Goal: Task Accomplishment & Management: Complete application form

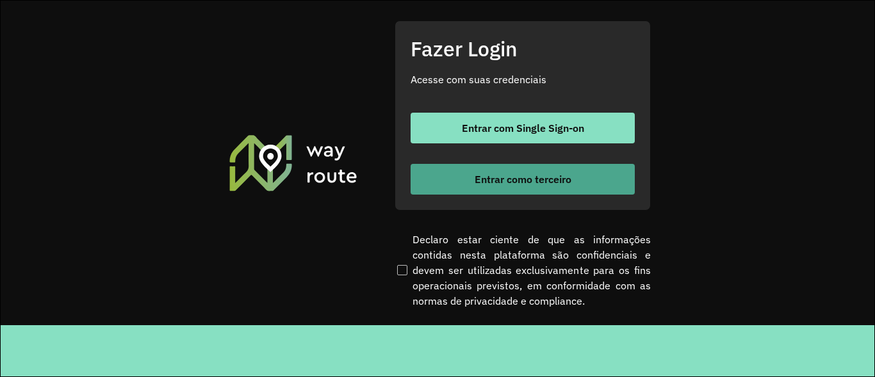
click at [488, 174] on span "Entrar como terceiro" at bounding box center [523, 179] width 97 height 10
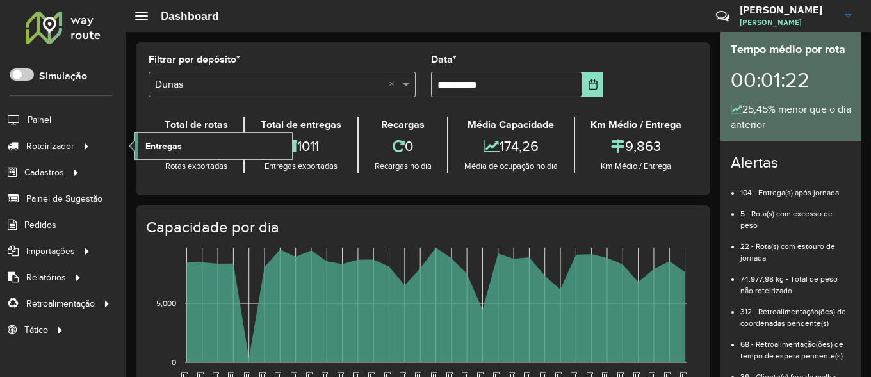
click at [154, 149] on span "Entregas" at bounding box center [163, 146] width 37 height 13
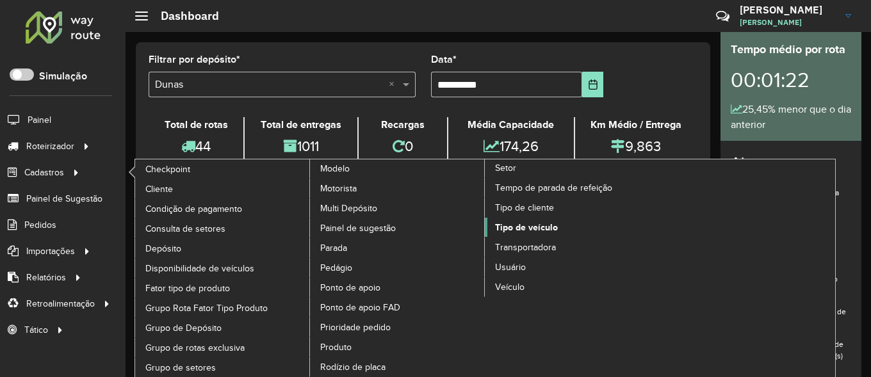
click at [534, 228] on span "Tipo de veículo" at bounding box center [526, 227] width 63 height 13
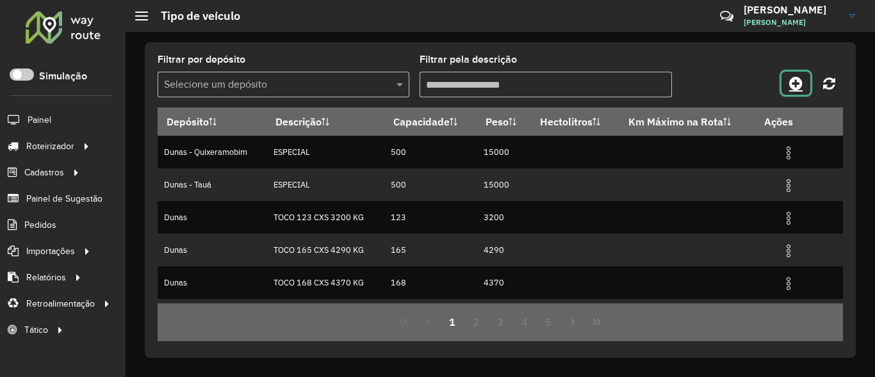
click at [809, 88] on link at bounding box center [796, 83] width 29 height 23
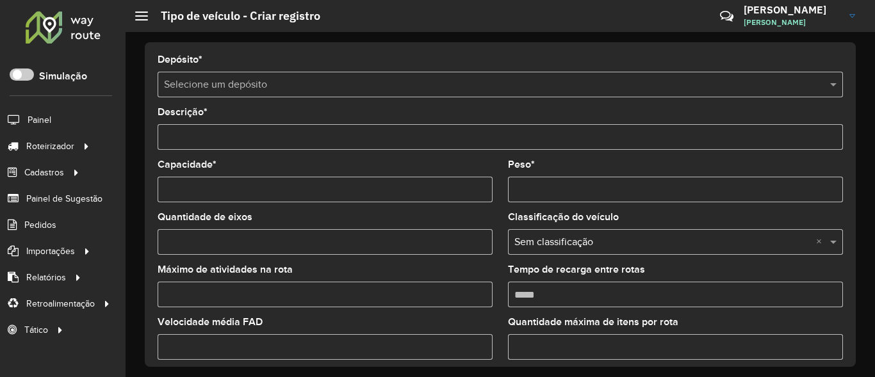
click at [280, 86] on input "text" at bounding box center [487, 85] width 647 height 15
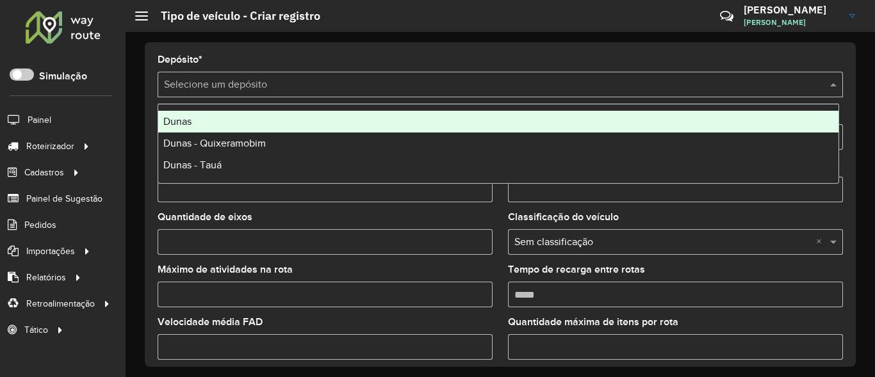
click at [225, 119] on div "Dunas" at bounding box center [498, 122] width 680 height 22
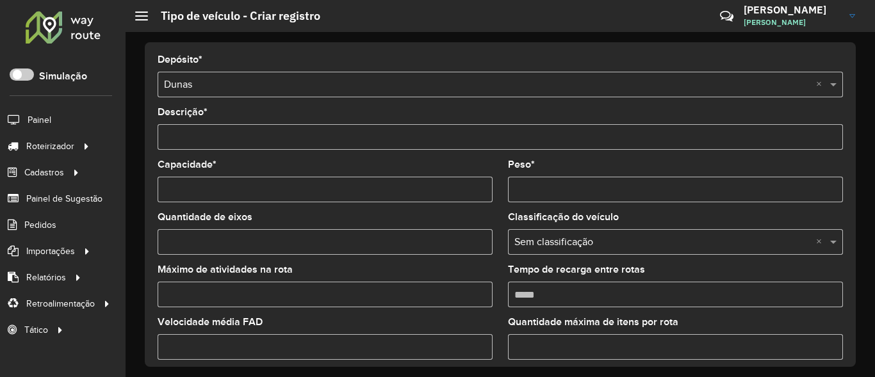
click at [270, 142] on input "Descrição *" at bounding box center [500, 137] width 685 height 26
type input "**********"
click at [254, 203] on formly-field "Capacidade *" at bounding box center [325, 186] width 350 height 53
click at [253, 202] on formly-field "Capacidade *" at bounding box center [325, 186] width 350 height 53
click at [261, 197] on input "Capacidade *" at bounding box center [325, 190] width 335 height 26
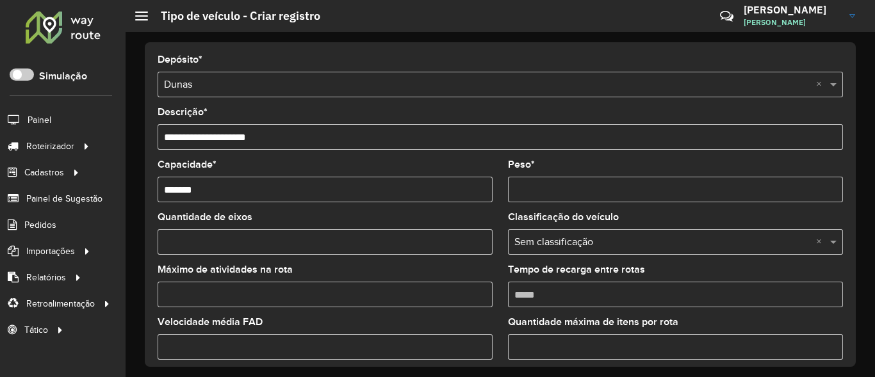
type input "*******"
click at [553, 192] on input "Peso *" at bounding box center [675, 190] width 335 height 26
type input "*"
type input "********"
click at [352, 233] on input "Quantidade de eixos" at bounding box center [325, 242] width 335 height 26
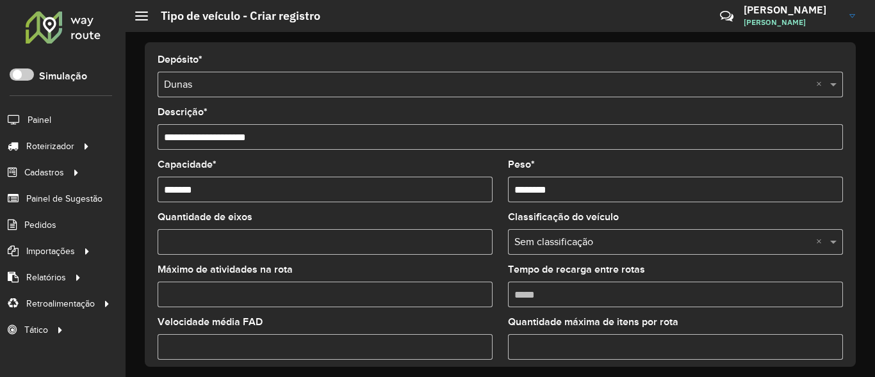
type input "*"
click at [700, 239] on input "text" at bounding box center [662, 242] width 297 height 15
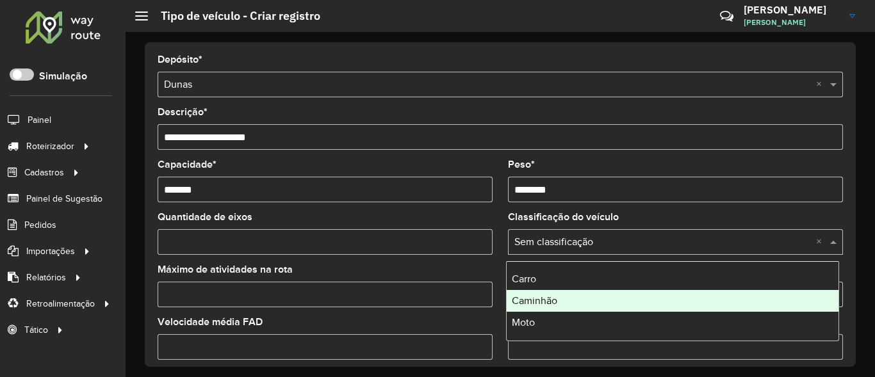
click at [536, 299] on span "Caminhão" at bounding box center [534, 300] width 45 height 11
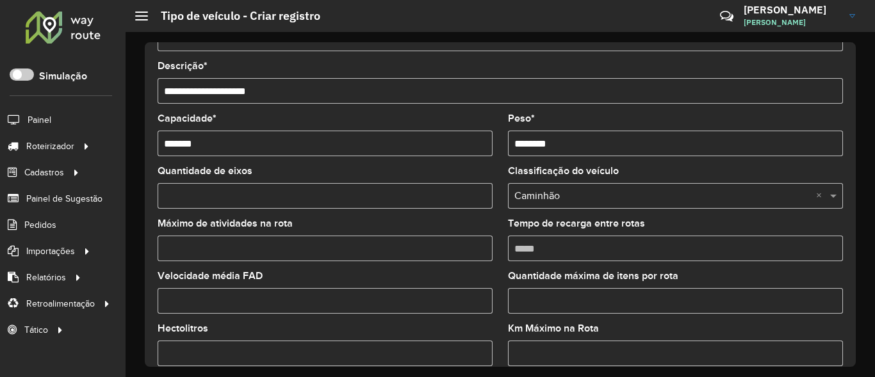
scroll to position [113, 0]
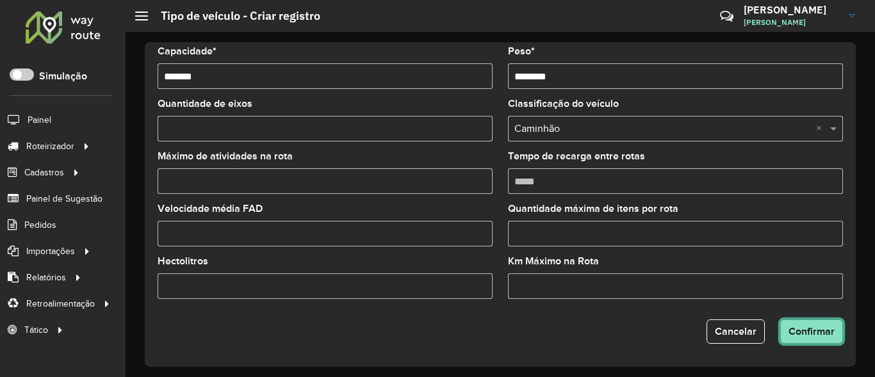
click at [835, 332] on button "Confirmar" at bounding box center [811, 332] width 63 height 24
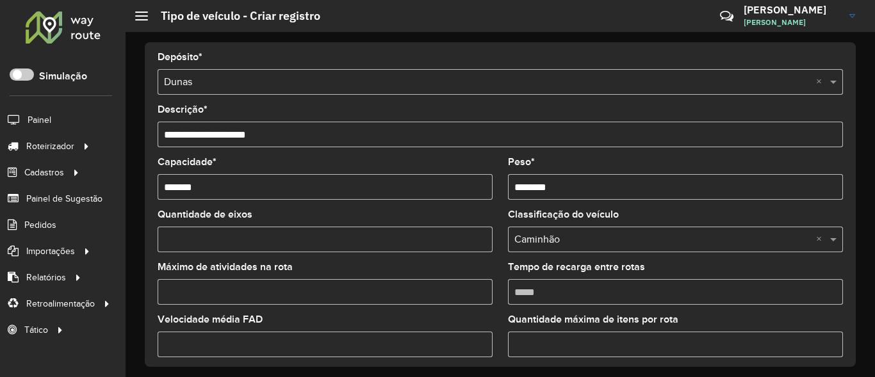
scroll to position [0, 0]
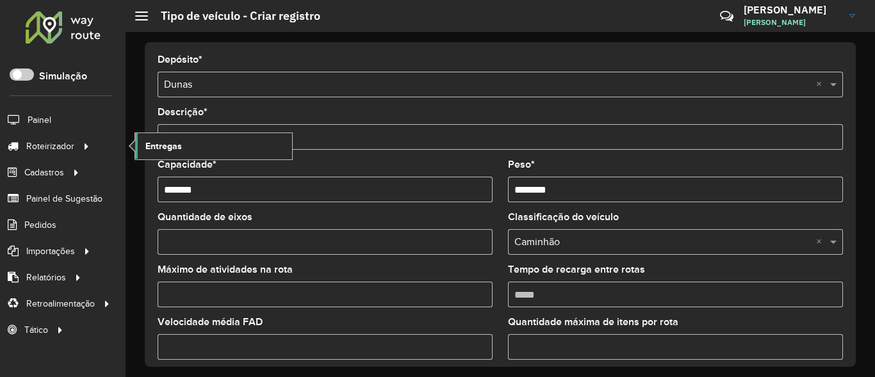
click at [156, 147] on span "Entregas" at bounding box center [163, 146] width 37 height 13
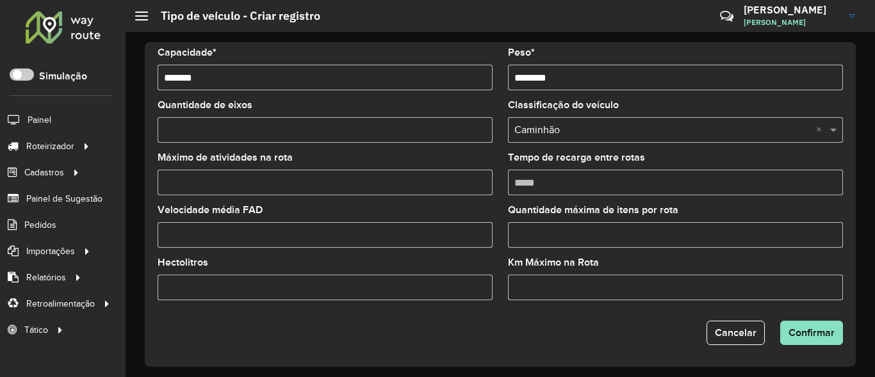
scroll to position [113, 0]
click at [806, 322] on button "Confirmar" at bounding box center [811, 332] width 63 height 24
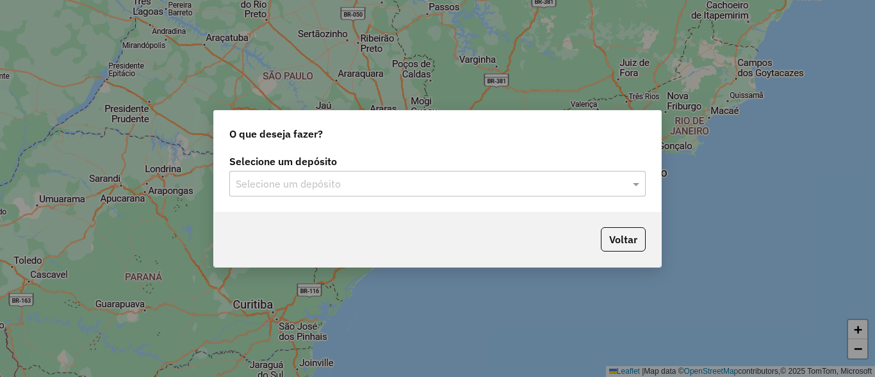
click at [409, 177] on input "text" at bounding box center [425, 184] width 378 height 15
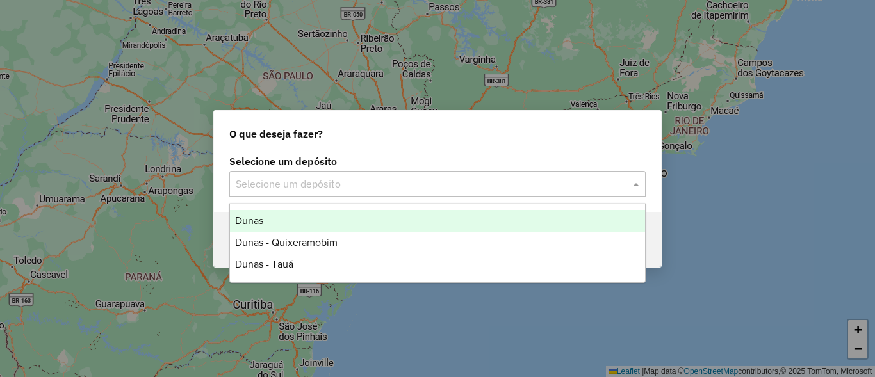
click at [277, 220] on div "Dunas" at bounding box center [437, 221] width 415 height 22
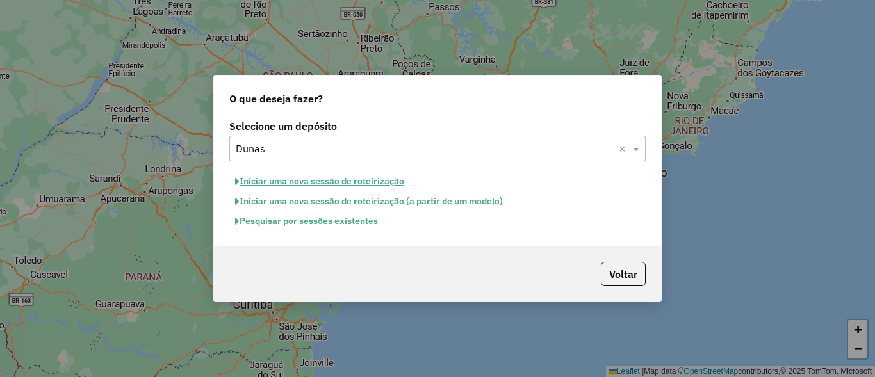
click at [306, 222] on button "Pesquisar por sessões existentes" at bounding box center [306, 221] width 154 height 20
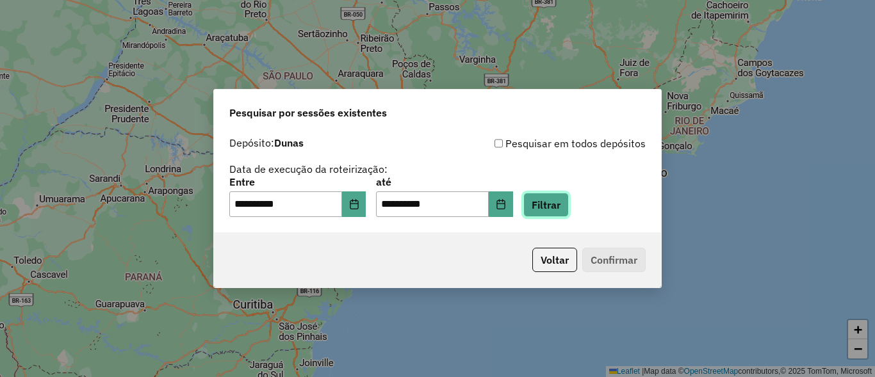
click at [569, 202] on button "Filtrar" at bounding box center [545, 205] width 45 height 24
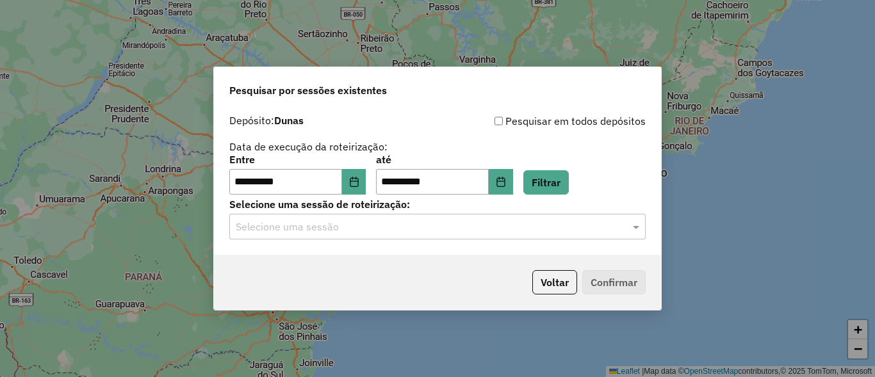
click at [504, 222] on input "text" at bounding box center [425, 227] width 378 height 15
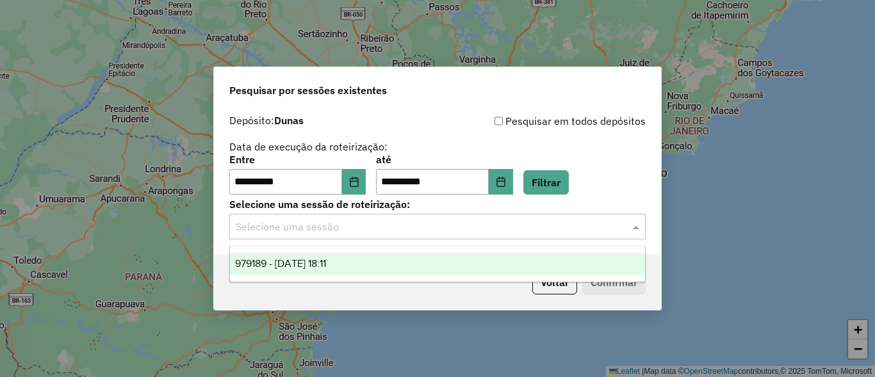
click at [326, 261] on span "979189 - 14/08/2025 18:11" at bounding box center [280, 263] width 91 height 11
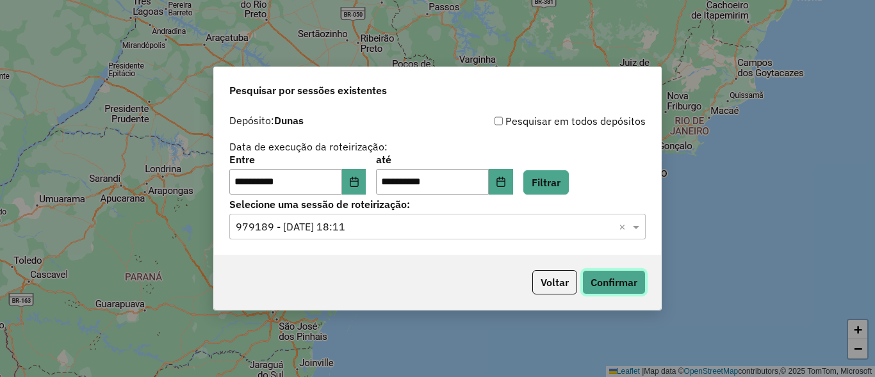
click at [634, 288] on button "Confirmar" at bounding box center [613, 282] width 63 height 24
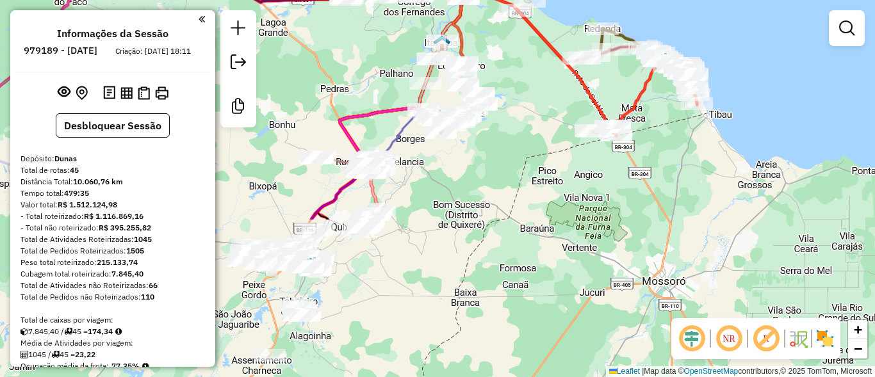
drag, startPoint x: 334, startPoint y: 306, endPoint x: 367, endPoint y: 114, distance: 194.3
click at [367, 114] on icon at bounding box center [405, 79] width 131 height 171
click at [134, 138] on button "Desbloquear Sessão" at bounding box center [113, 125] width 114 height 24
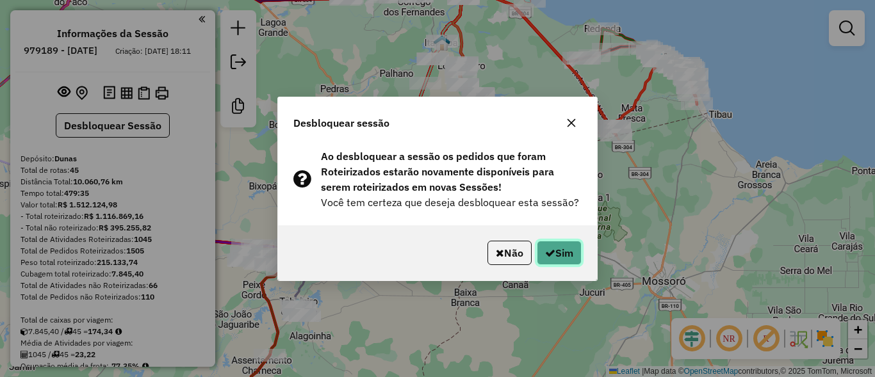
click at [580, 259] on button "Sim" at bounding box center [559, 253] width 45 height 24
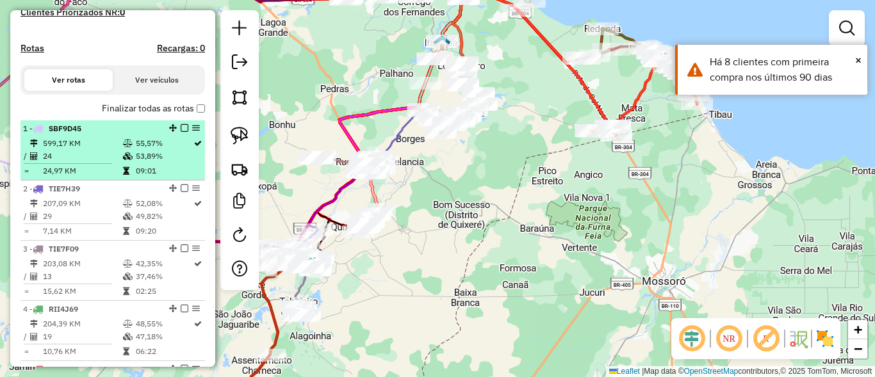
scroll to position [384, 0]
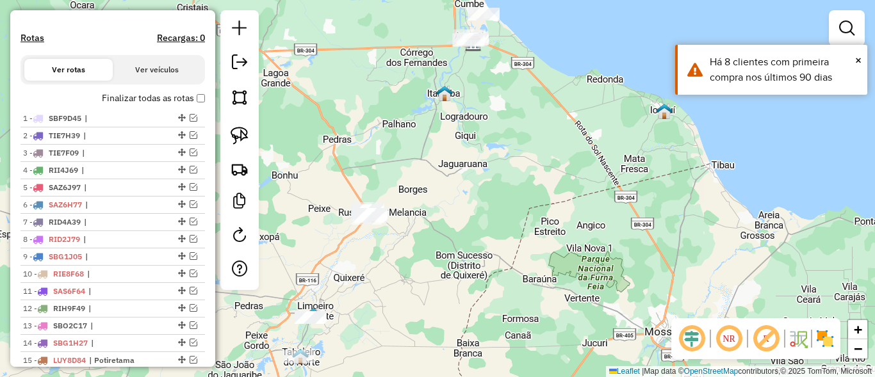
drag, startPoint x: 506, startPoint y: 181, endPoint x: 503, endPoint y: 195, distance: 14.5
click at [503, 195] on div "Janela de atendimento Grade de atendimento Capacidade Transportadoras Veículos …" at bounding box center [437, 188] width 875 height 377
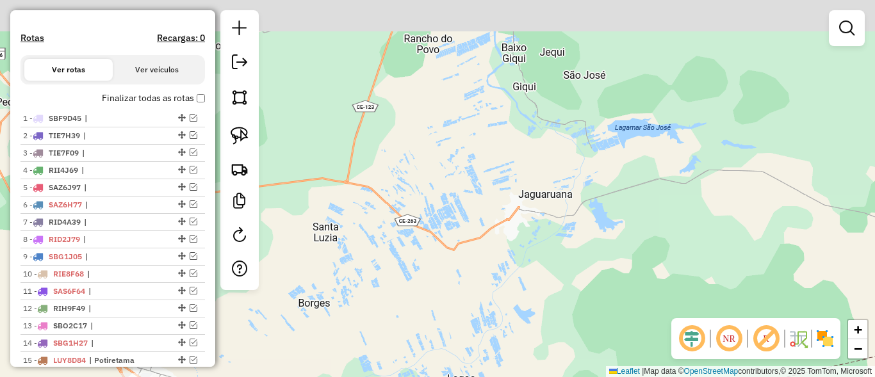
drag, startPoint x: 443, startPoint y: 160, endPoint x: 463, endPoint y: 241, distance: 83.0
click at [463, 241] on div "Janela de atendimento Grade de atendimento Capacidade Transportadoras Veículos …" at bounding box center [437, 188] width 875 height 377
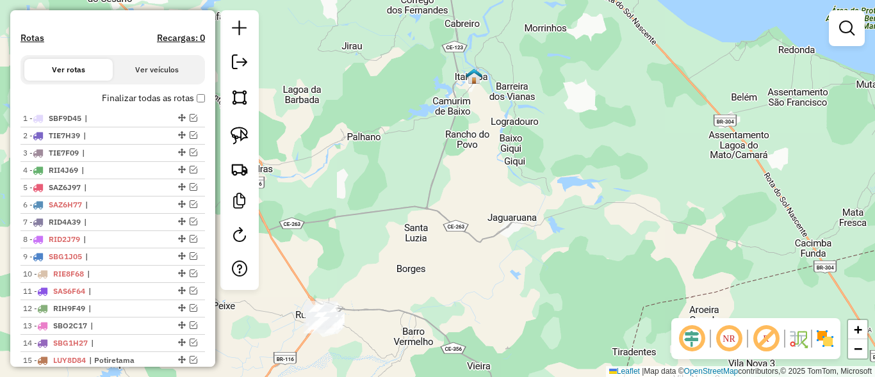
drag, startPoint x: 470, startPoint y: 205, endPoint x: 509, endPoint y: 236, distance: 49.7
click at [509, 236] on div "Janela de atendimento Grade de atendimento Capacidade Transportadoras Veículos …" at bounding box center [437, 188] width 875 height 377
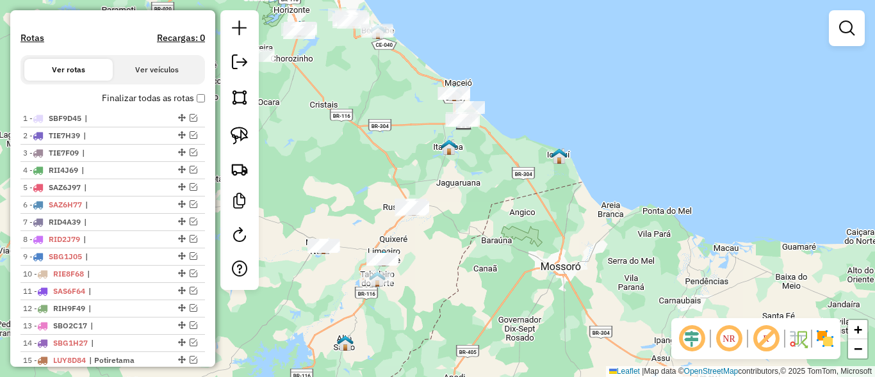
drag, startPoint x: 587, startPoint y: 192, endPoint x: 529, endPoint y: 211, distance: 61.4
click at [529, 216] on div "Janela de atendimento Grade de atendimento Capacidade Transportadoras Veículos …" at bounding box center [437, 188] width 875 height 377
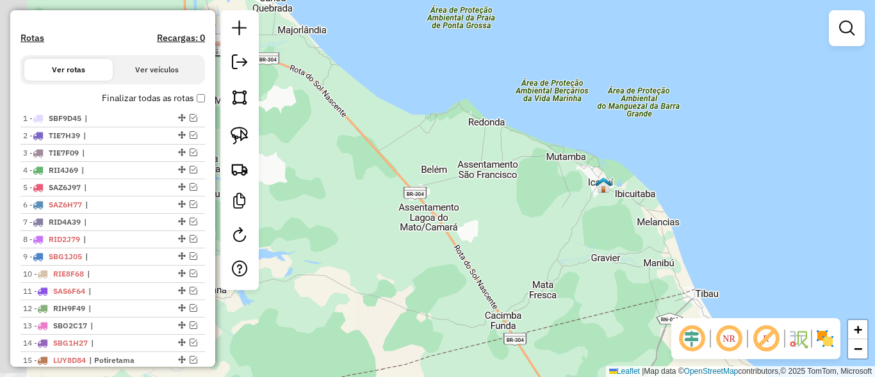
drag, startPoint x: 590, startPoint y: 174, endPoint x: 687, endPoint y: 210, distance: 103.4
click at [687, 210] on div "Janela de atendimento Grade de atendimento Capacidade Transportadoras Veículos …" at bounding box center [437, 188] width 875 height 377
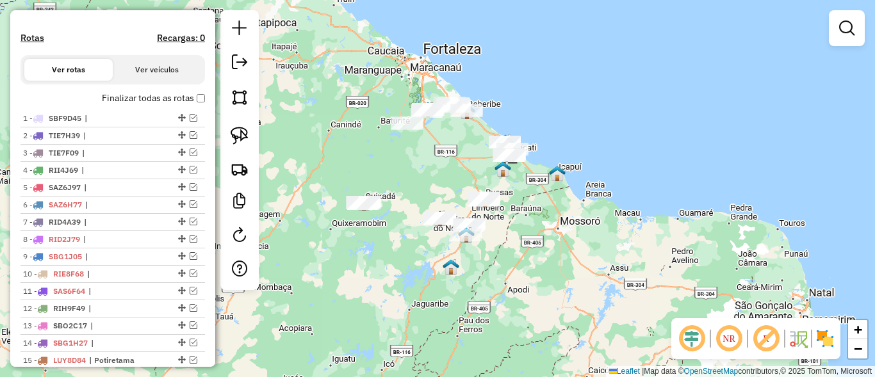
drag, startPoint x: 523, startPoint y: 220, endPoint x: 537, endPoint y: 215, distance: 15.2
click at [535, 215] on div "Janela de atendimento Grade de atendimento Capacidade Transportadoras Veículos …" at bounding box center [437, 188] width 875 height 377
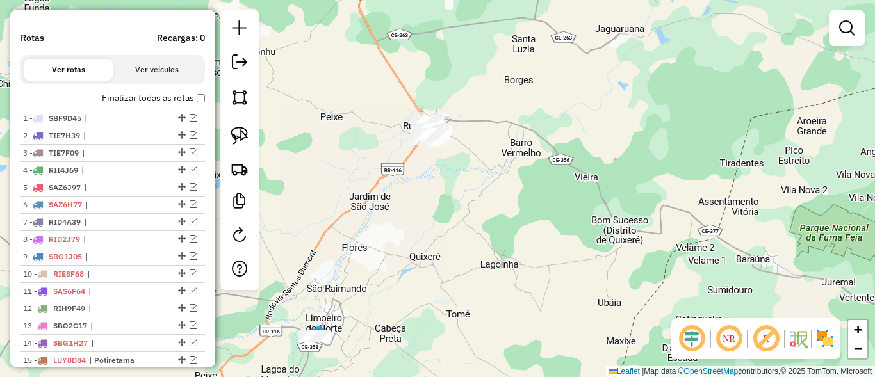
drag, startPoint x: 484, startPoint y: 203, endPoint x: 527, endPoint y: 206, distance: 42.4
click at [539, 232] on div "Janela de atendimento Grade de atendimento Capacidade Transportadoras Veículos …" at bounding box center [437, 188] width 875 height 377
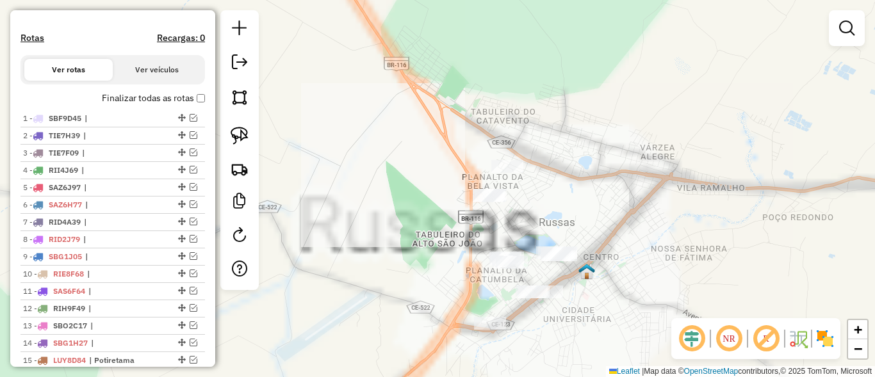
drag, startPoint x: 584, startPoint y: 211, endPoint x: 548, endPoint y: 145, distance: 74.8
click at [548, 145] on div "Janela de atendimento Grade de atendimento Capacidade Transportadoras Veículos …" at bounding box center [437, 188] width 875 height 377
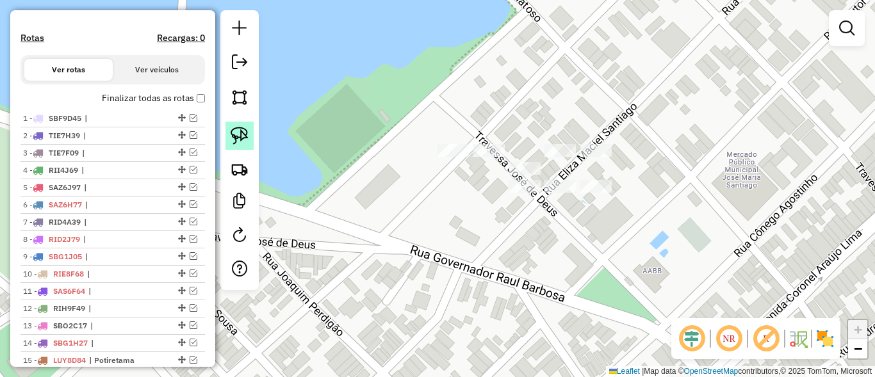
click at [242, 129] on img at bounding box center [240, 136] width 18 height 18
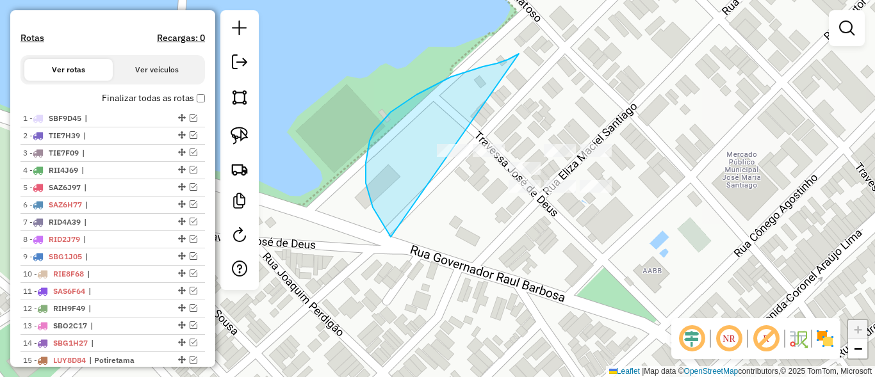
drag, startPoint x: 483, startPoint y: 67, endPoint x: 559, endPoint y: 78, distance: 77.1
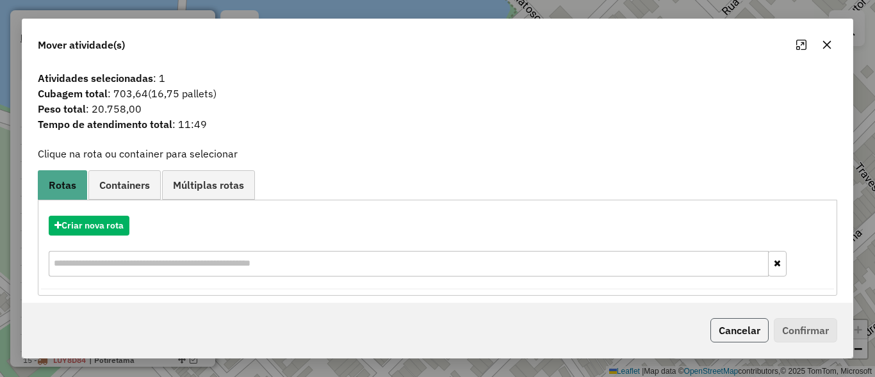
click at [723, 328] on button "Cancelar" at bounding box center [739, 330] width 58 height 24
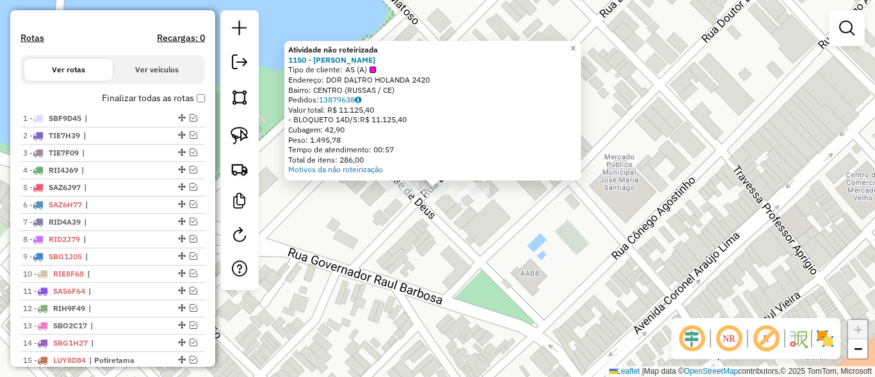
click at [496, 206] on div "Atividade não roteirizada 1150 - MERCADINHO RABELO Tipo de cliente: AS (A) Ende…" at bounding box center [437, 188] width 875 height 377
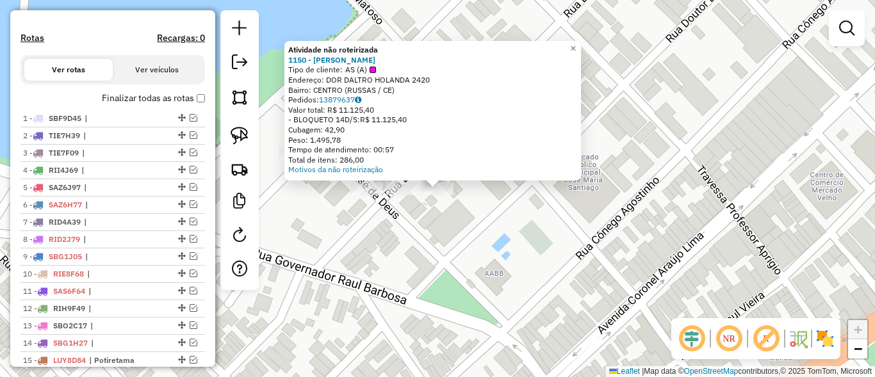
click at [505, 216] on div "Atividade não roteirizada 1150 - MERCADINHO RABELO Tipo de cliente: AS (A) Ende…" at bounding box center [437, 188] width 875 height 377
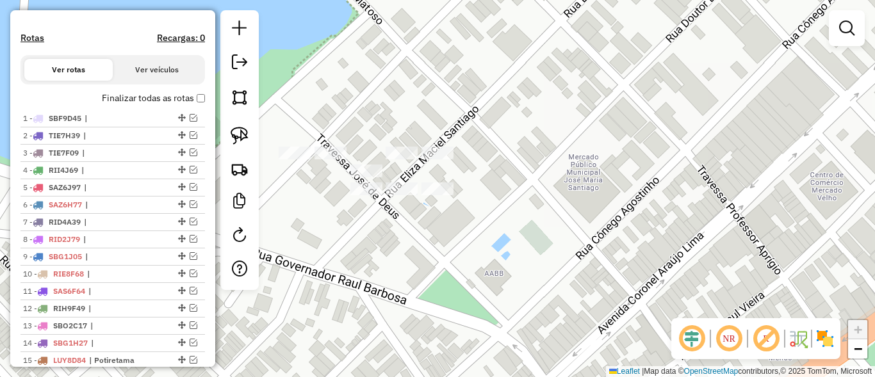
click at [394, 160] on div at bounding box center [402, 153] width 32 height 13
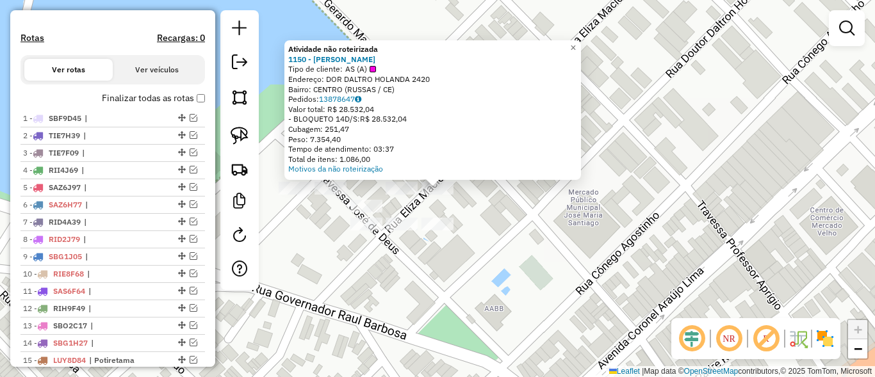
click at [512, 206] on div "Atividade não roteirizada 1150 - MERCADINHO RABELO Tipo de cliente: AS (A) Ende…" at bounding box center [437, 188] width 875 height 377
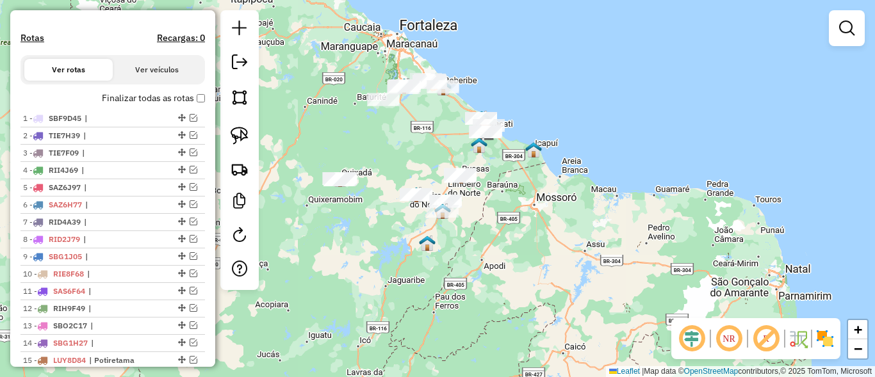
drag, startPoint x: 422, startPoint y: 136, endPoint x: 489, endPoint y: 145, distance: 67.9
click at [489, 145] on div "Janela de atendimento Grade de atendimento Capacidade Transportadoras Veículos …" at bounding box center [437, 188] width 875 height 377
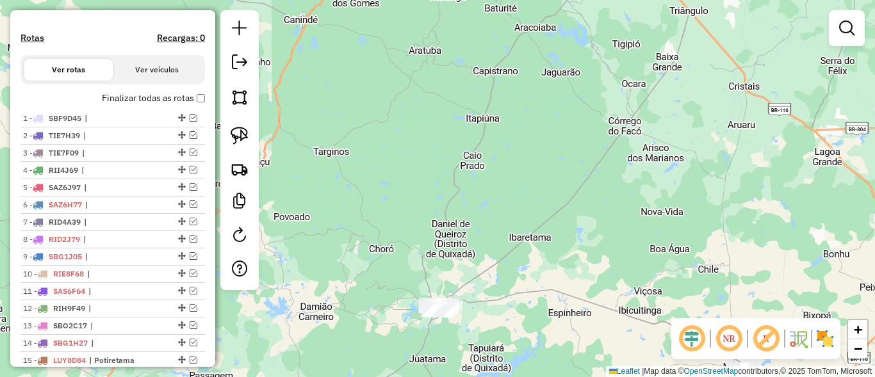
drag, startPoint x: 509, startPoint y: 154, endPoint x: 555, endPoint y: 160, distance: 46.6
click at [555, 160] on div "Janela de atendimento Grade de atendimento Capacidade Transportadoras Veículos …" at bounding box center [437, 188] width 875 height 377
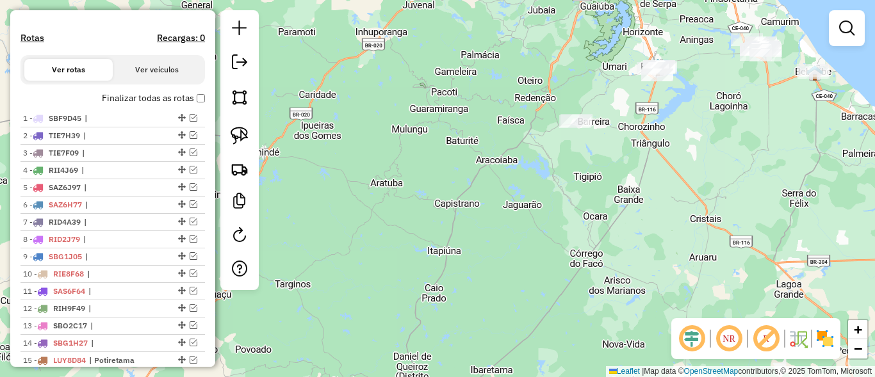
drag, startPoint x: 491, startPoint y: 199, endPoint x: 463, endPoint y: 302, distance: 106.9
click at [463, 302] on div "Janela de atendimento Grade de atendimento Capacidade Transportadoras Veículos …" at bounding box center [437, 188] width 875 height 377
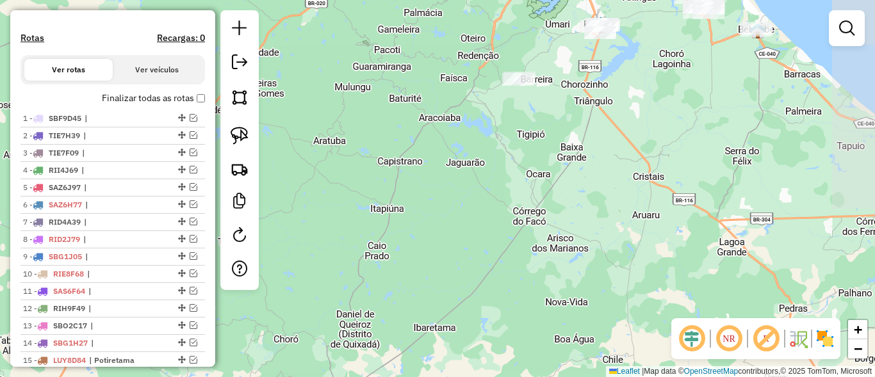
drag, startPoint x: 479, startPoint y: 273, endPoint x: 336, endPoint y: 280, distance: 143.0
click at [336, 280] on div "Janela de atendimento Grade de atendimento Capacidade Transportadoras Veículos …" at bounding box center [437, 188] width 875 height 377
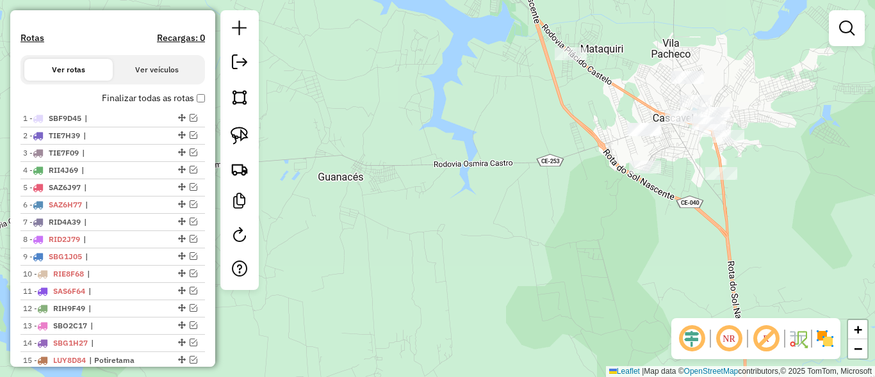
drag, startPoint x: 552, startPoint y: 184, endPoint x: 409, endPoint y: 209, distance: 145.7
click at [409, 209] on div "Janela de atendimento Grade de atendimento Capacidade Transportadoras Veículos …" at bounding box center [437, 188] width 875 height 377
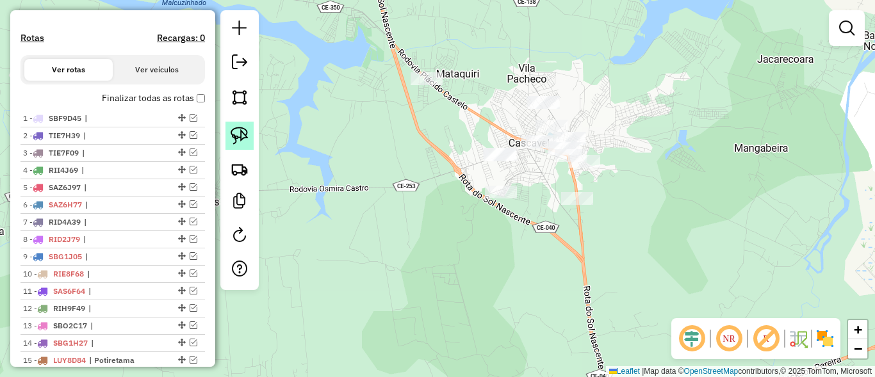
click at [244, 143] on img at bounding box center [240, 136] width 18 height 18
drag, startPoint x: 453, startPoint y: 5, endPoint x: 466, endPoint y: 268, distance: 263.0
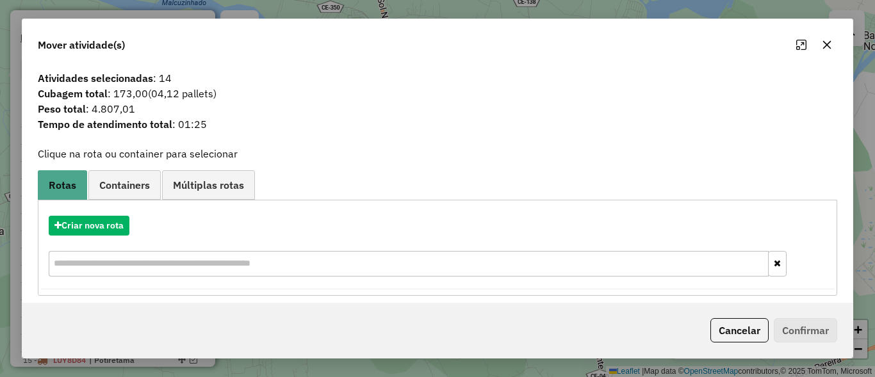
click at [732, 326] on button "Cancelar" at bounding box center [739, 330] width 58 height 24
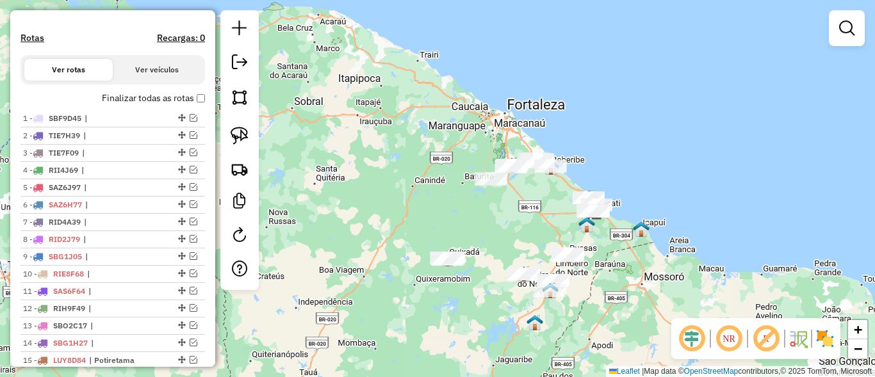
drag, startPoint x: 562, startPoint y: 226, endPoint x: 530, endPoint y: 198, distance: 42.2
click at [530, 198] on div "Janela de atendimento Grade de atendimento Capacidade Transportadoras Veículos …" at bounding box center [437, 188] width 875 height 377
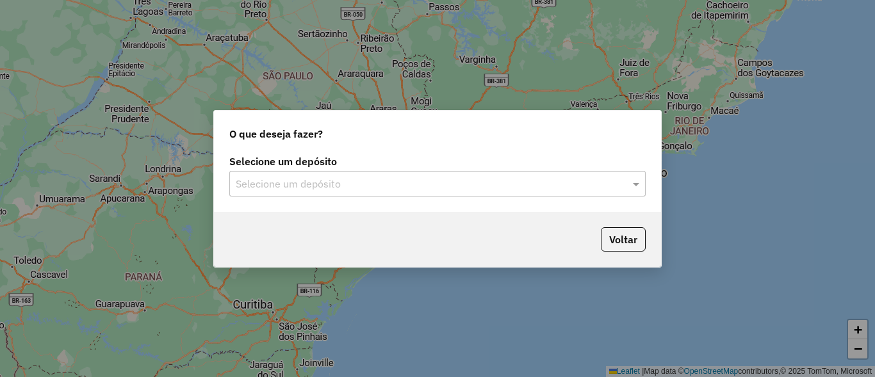
click at [532, 191] on input "text" at bounding box center [425, 184] width 378 height 15
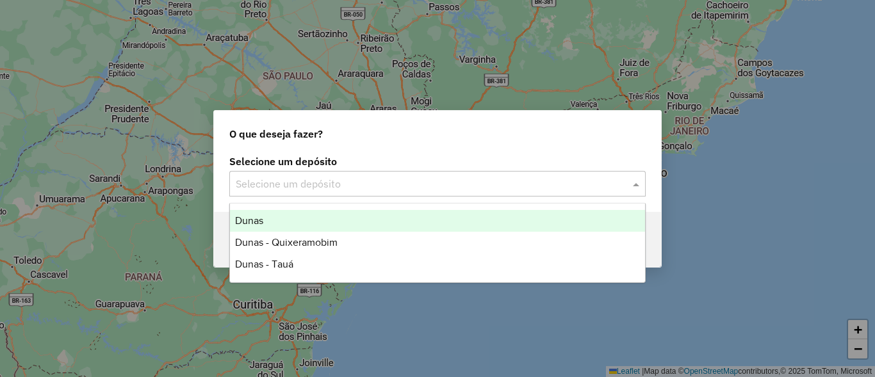
click at [261, 215] on span "Dunas" at bounding box center [249, 220] width 28 height 11
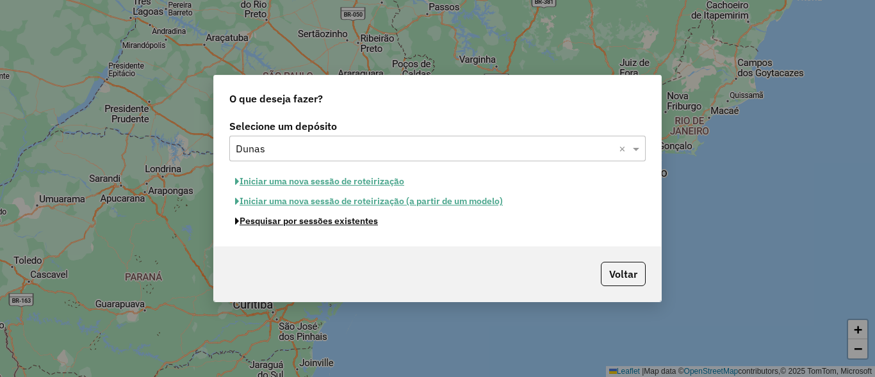
click at [348, 225] on button "Pesquisar por sessões existentes" at bounding box center [306, 221] width 154 height 20
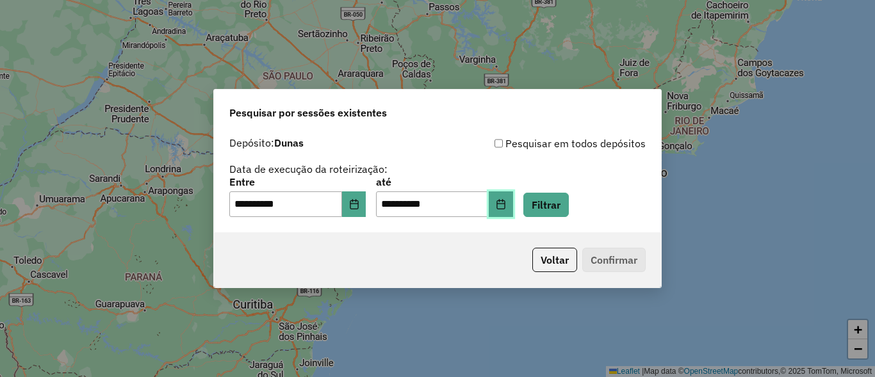
click at [513, 205] on button "Choose Date" at bounding box center [501, 205] width 24 height 26
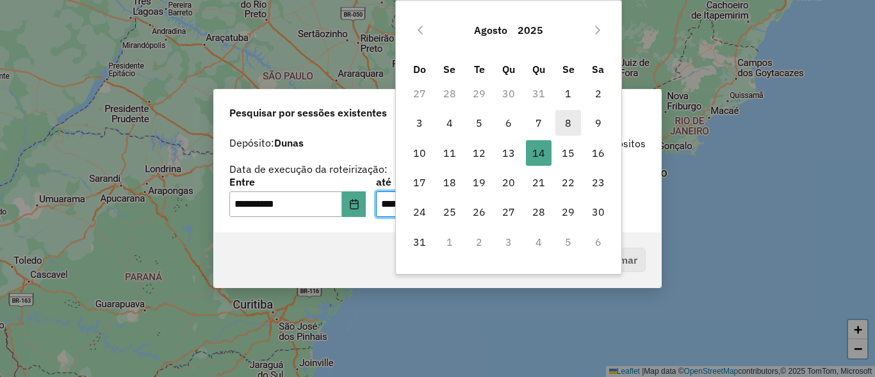
click at [561, 123] on span "8" at bounding box center [568, 123] width 26 height 26
type input "**********"
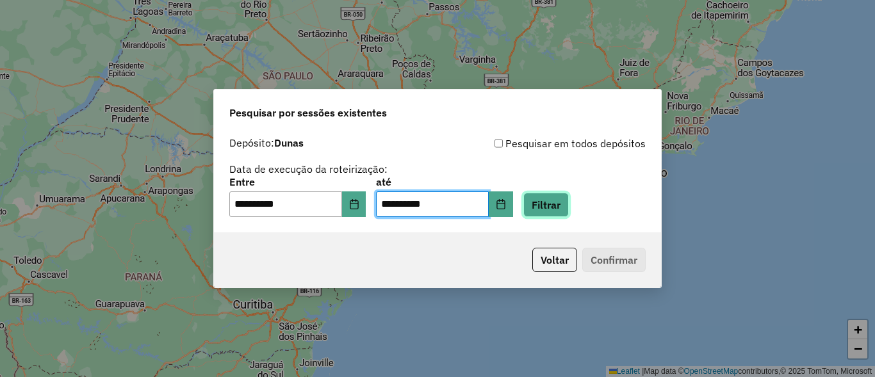
click at [569, 200] on button "Filtrar" at bounding box center [545, 205] width 45 height 24
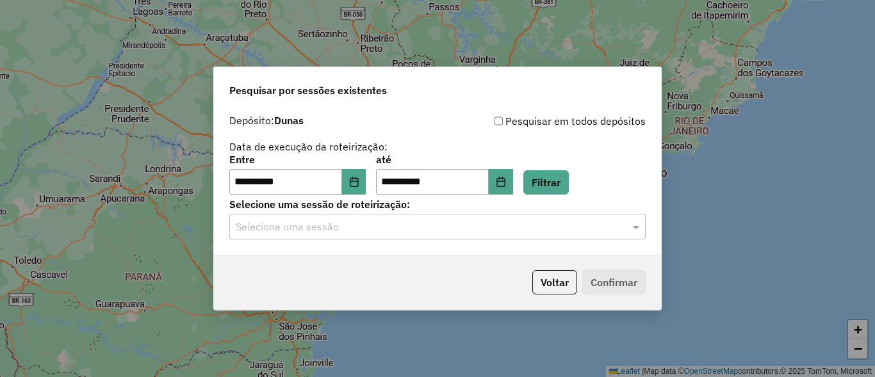
click at [561, 222] on input "text" at bounding box center [425, 227] width 378 height 15
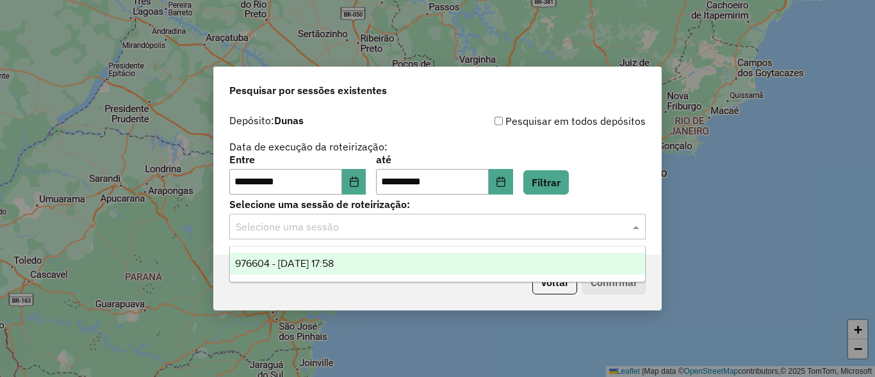
click at [322, 256] on div "976604 - 08/08/2025 17:58" at bounding box center [437, 264] width 415 height 22
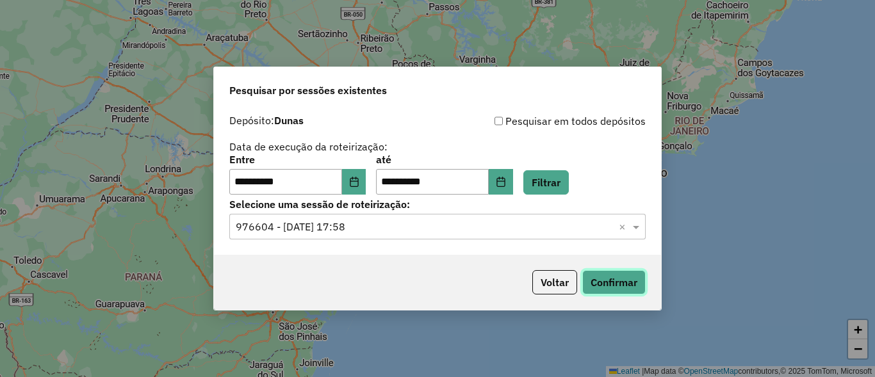
click at [635, 285] on button "Confirmar" at bounding box center [613, 282] width 63 height 24
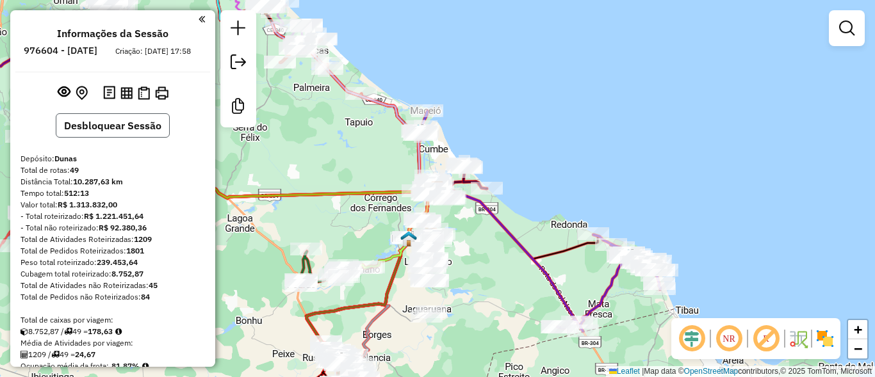
click at [107, 138] on button "Desbloquear Sessão" at bounding box center [113, 125] width 114 height 24
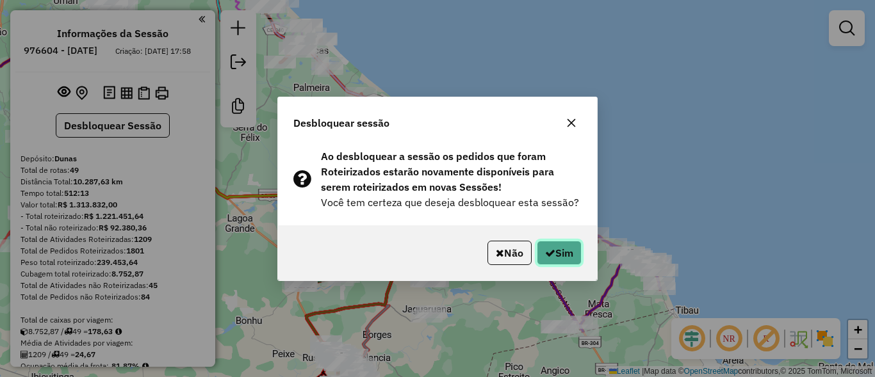
click at [554, 241] on button "Sim" at bounding box center [559, 253] width 45 height 24
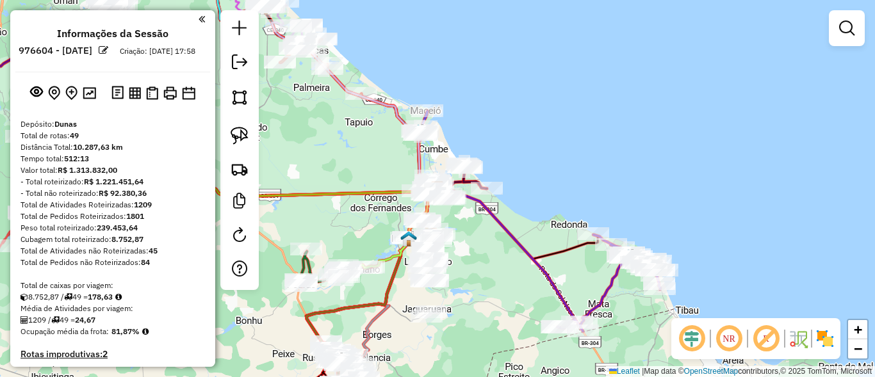
click at [548, 192] on div "Janela de atendimento Grade de atendimento Capacidade Transportadoras Veículos …" at bounding box center [437, 188] width 875 height 377
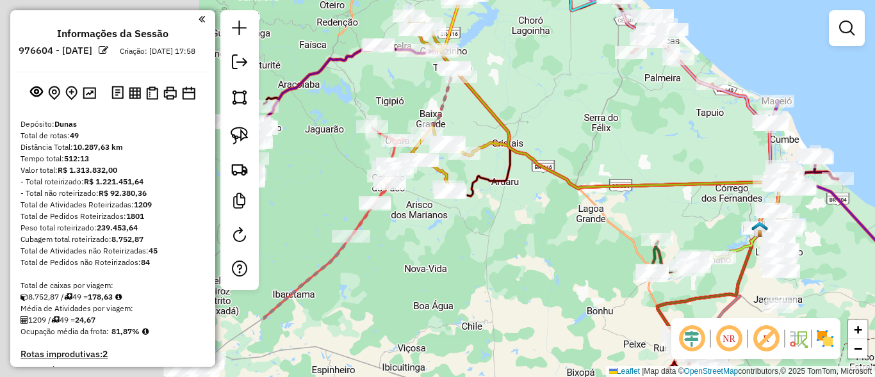
drag, startPoint x: 338, startPoint y: 211, endPoint x: 719, endPoint y: 185, distance: 382.7
click at [815, 191] on div "Janela de atendimento Grade de atendimento Capacidade Transportadoras Veículos …" at bounding box center [437, 188] width 875 height 377
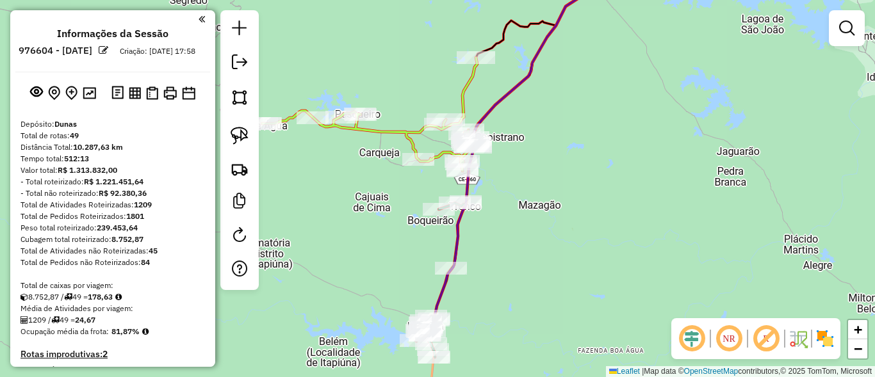
drag, startPoint x: 472, startPoint y: 243, endPoint x: 536, endPoint y: 231, distance: 64.7
click at [536, 231] on div "Janela de atendimento Grade de atendimento Capacidade Transportadoras Veículos …" at bounding box center [437, 188] width 875 height 377
